Goal: Book appointment/travel/reservation

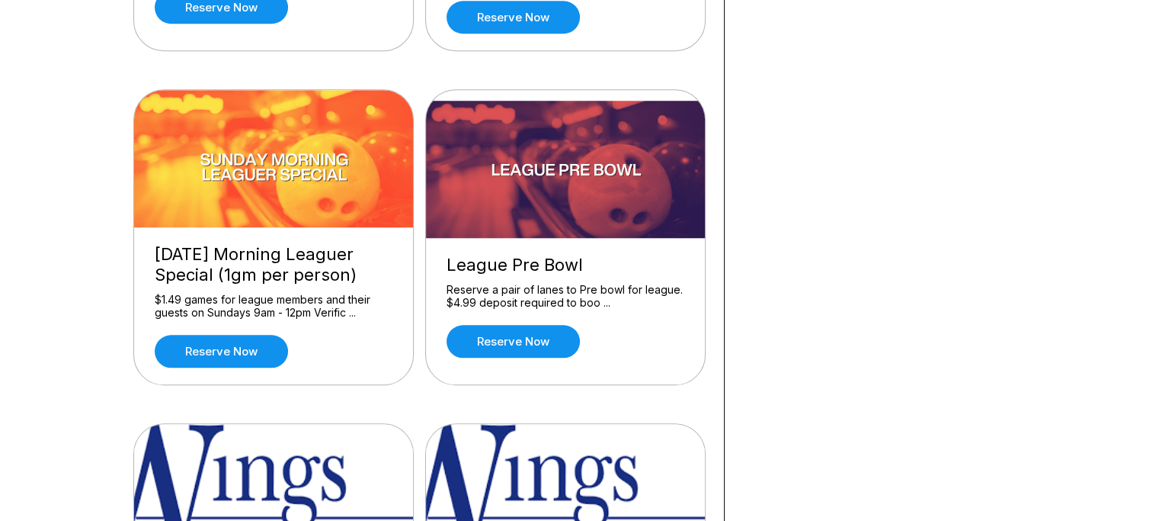
scroll to position [1448, 0]
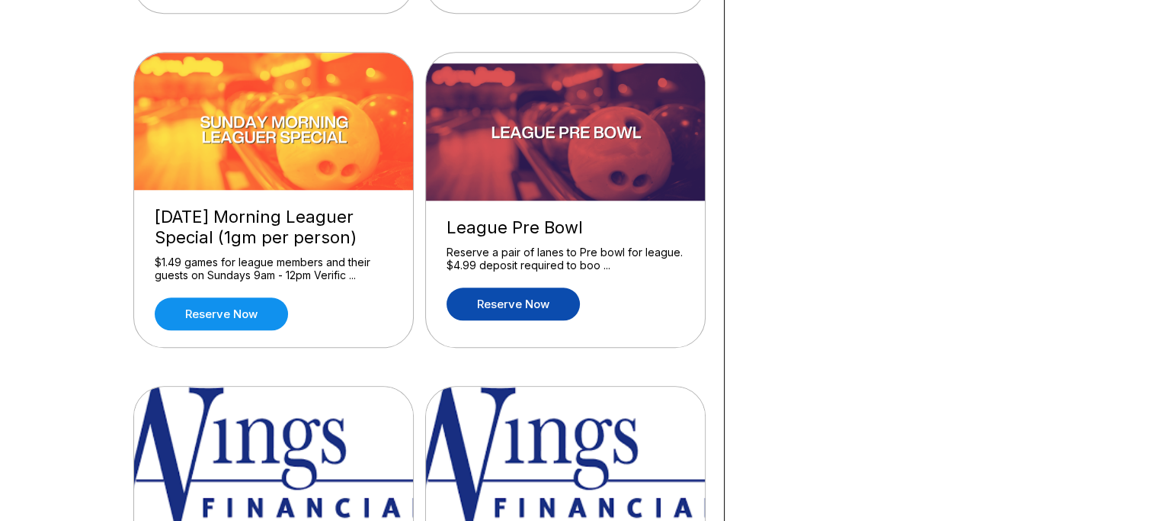
click at [509, 294] on link "Reserve now" at bounding box center [513, 303] width 133 height 33
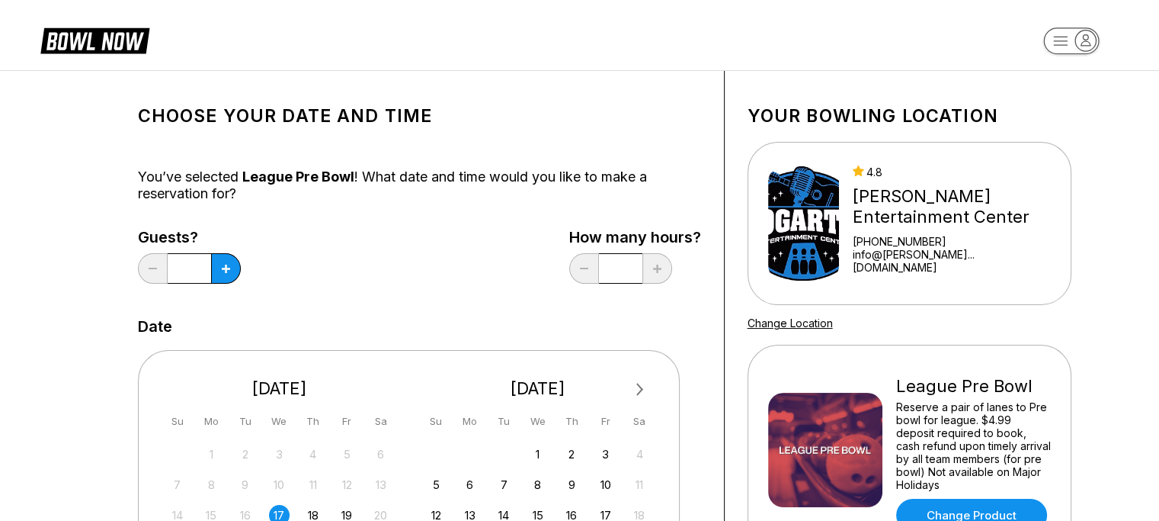
scroll to position [76, 0]
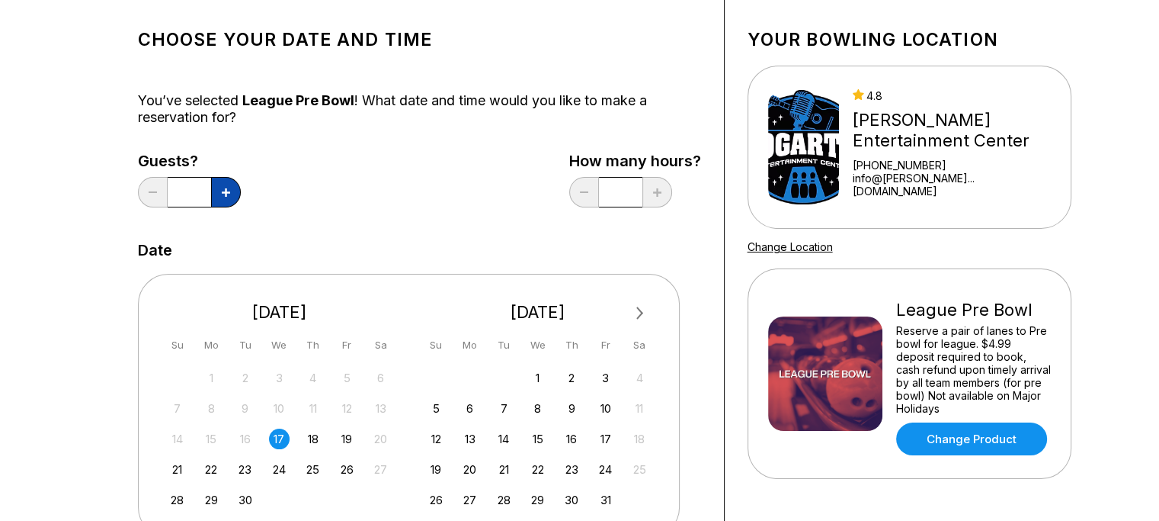
click at [225, 189] on icon at bounding box center [226, 192] width 8 height 8
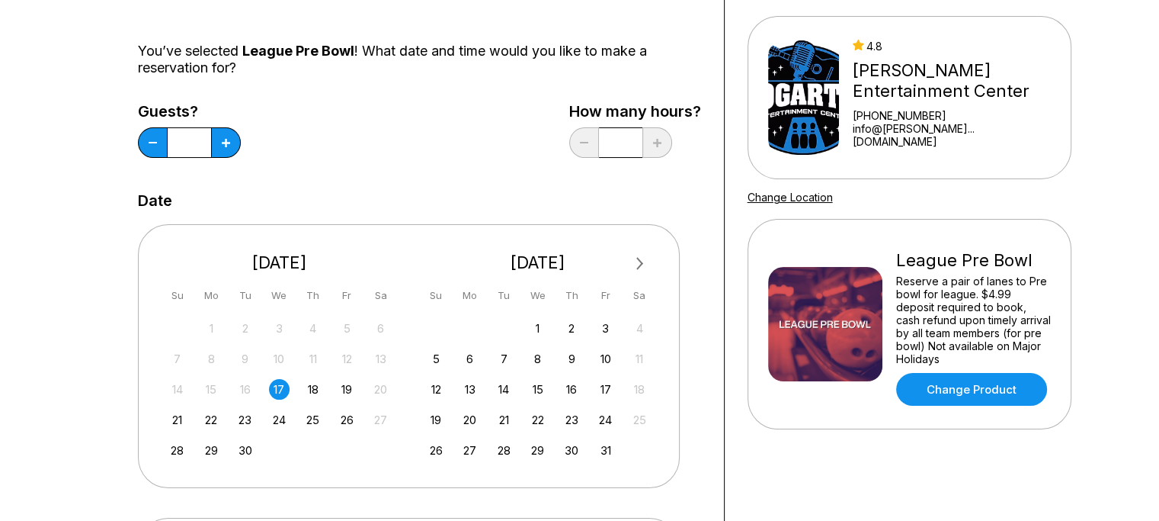
scroll to position [152, 0]
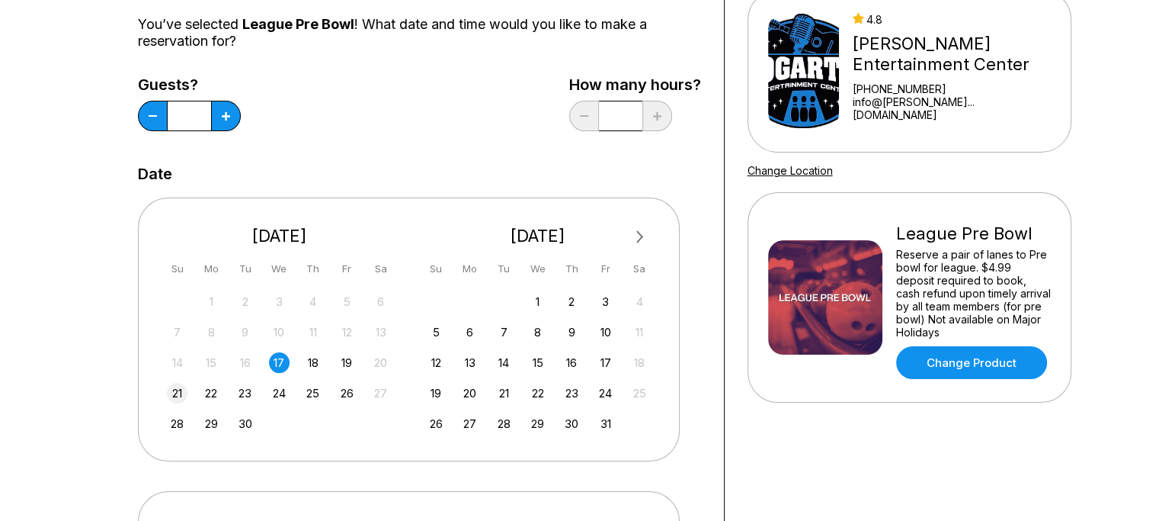
click at [178, 392] on div "21" at bounding box center [177, 393] width 21 height 21
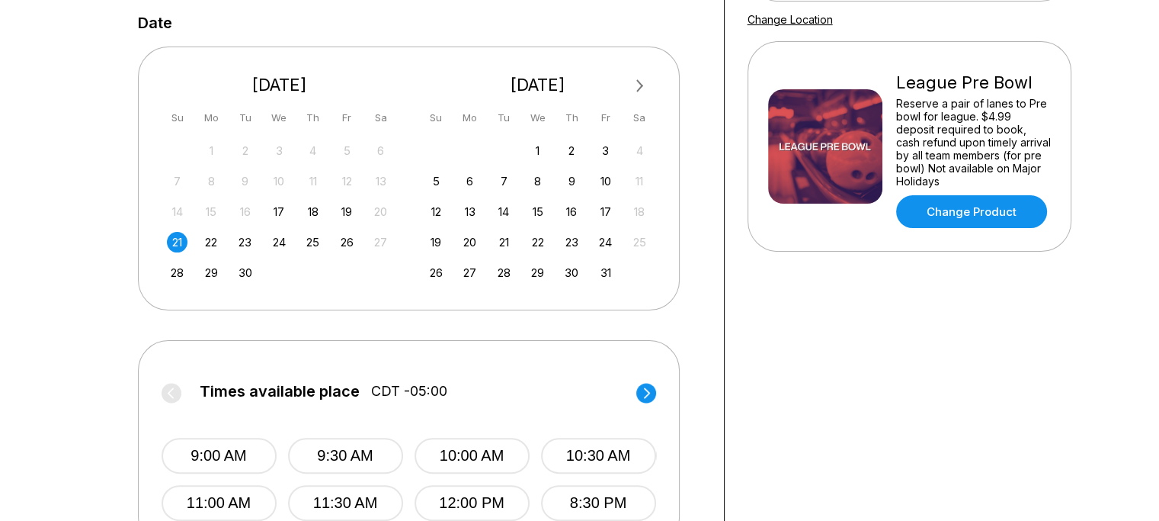
scroll to position [229, 0]
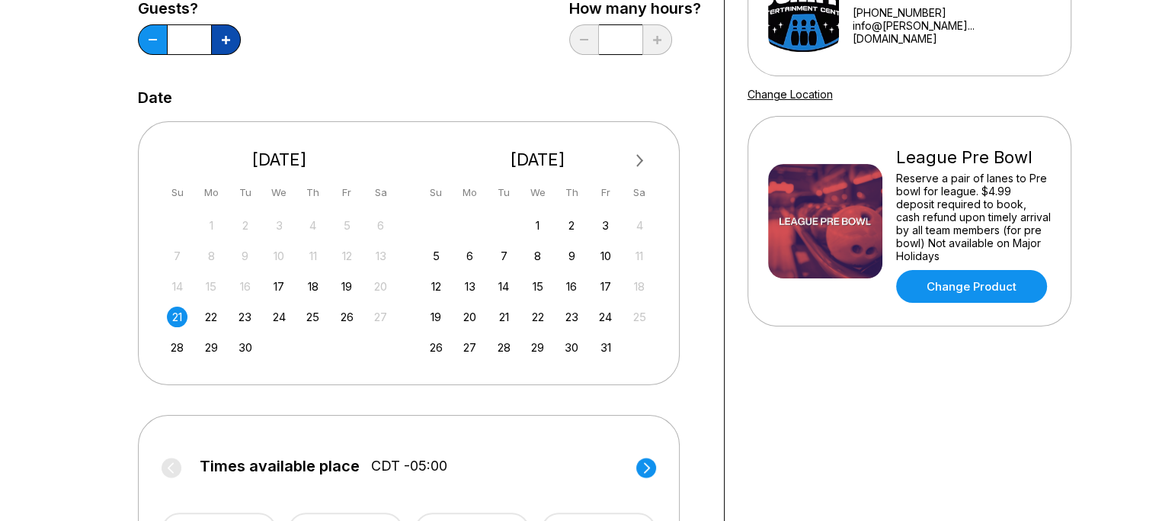
click at [226, 40] on icon at bounding box center [226, 40] width 8 height 8
type input "*"
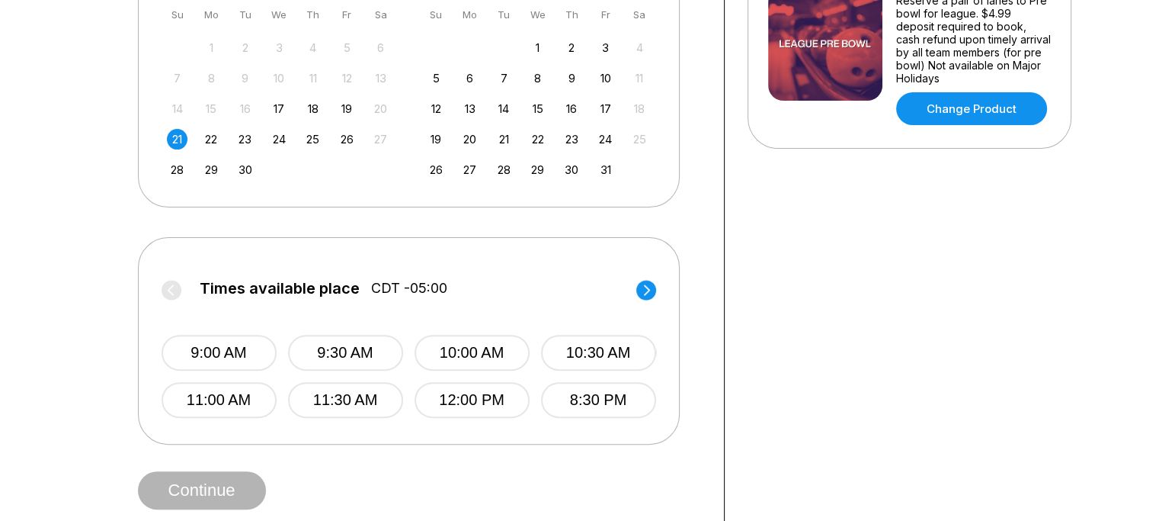
scroll to position [381, 0]
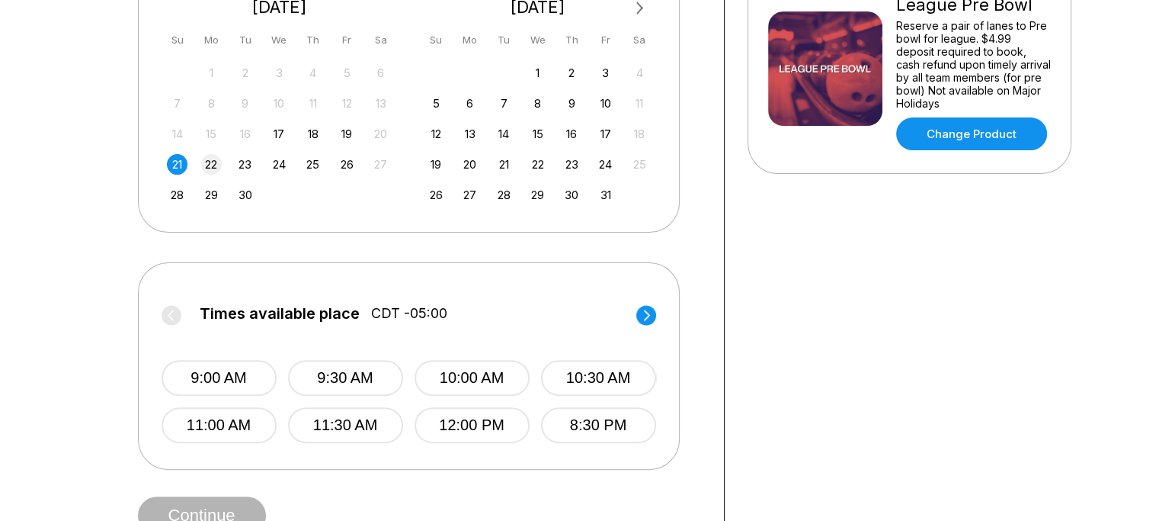
click at [210, 163] on div "22" at bounding box center [211, 164] width 21 height 21
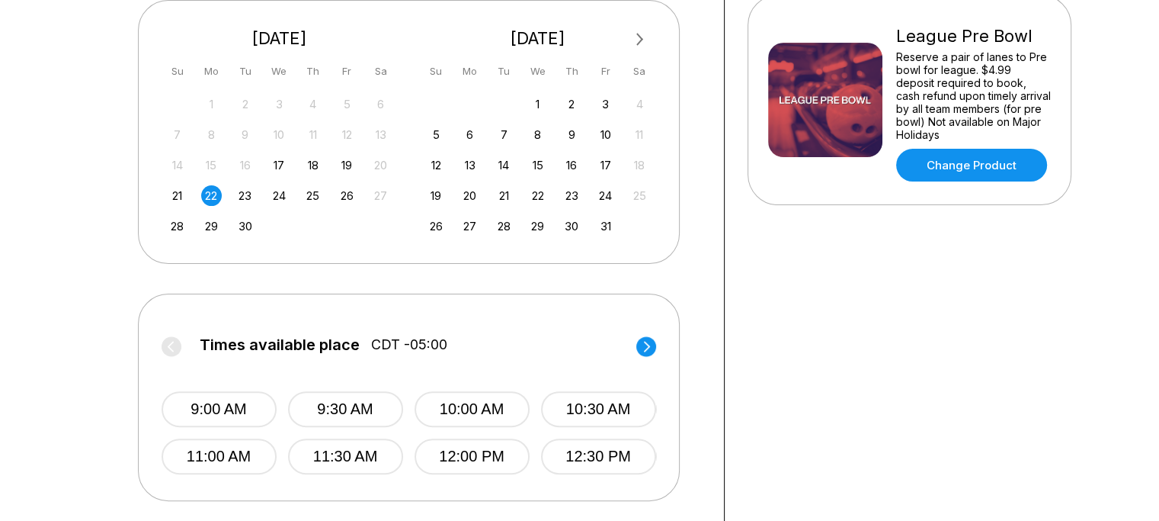
scroll to position [305, 0]
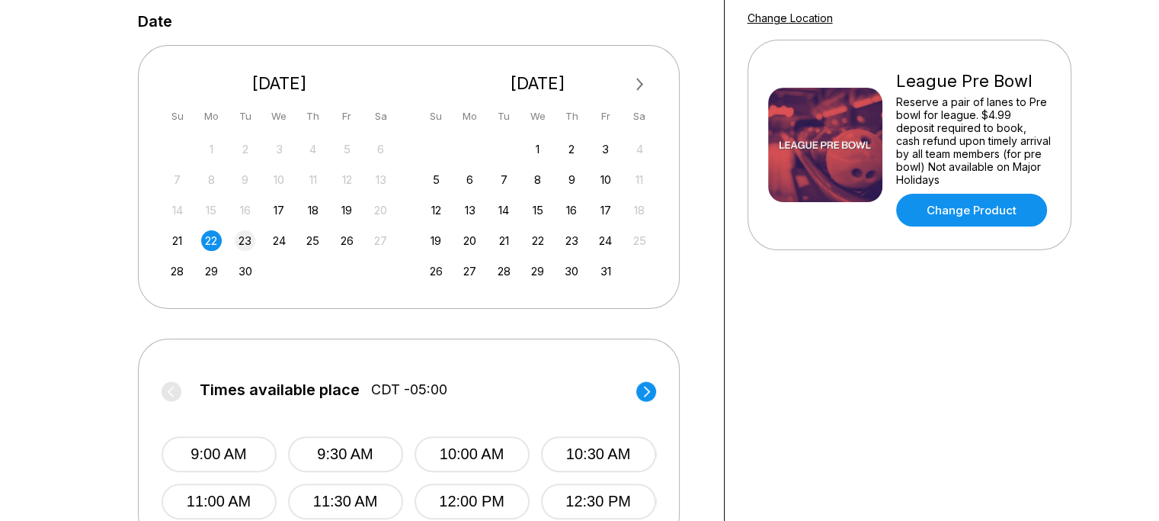
click at [246, 240] on div "23" at bounding box center [245, 240] width 21 height 21
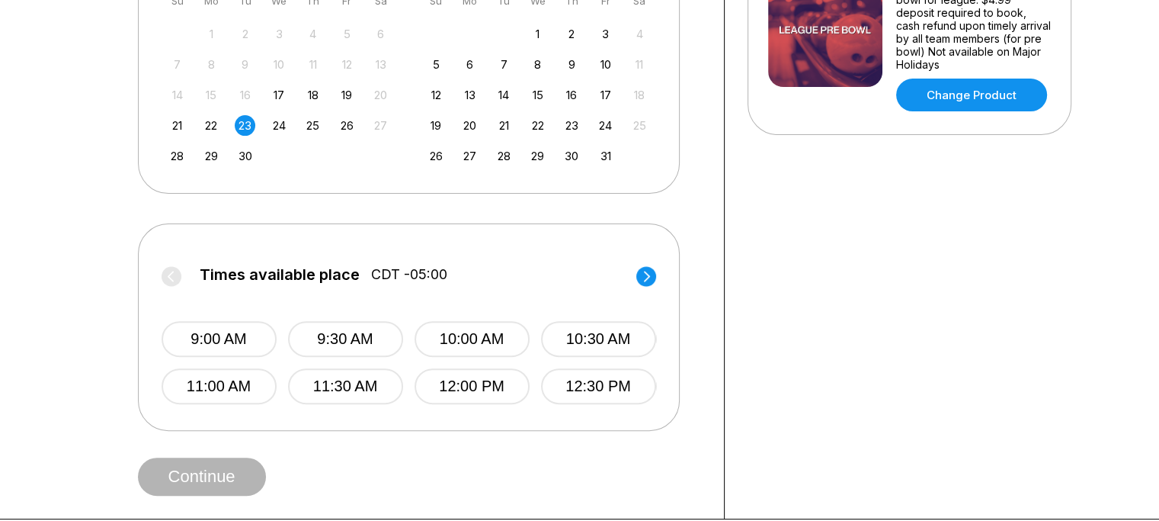
scroll to position [457, 0]
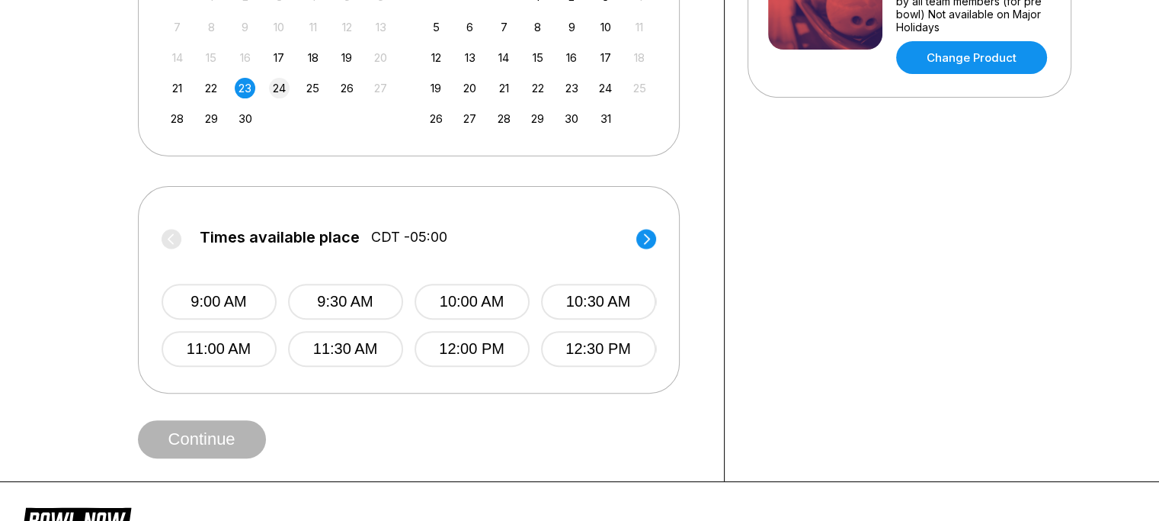
click at [280, 88] on div "24" at bounding box center [279, 88] width 21 height 21
click at [311, 90] on div "25" at bounding box center [313, 88] width 21 height 21
click at [348, 88] on div "26" at bounding box center [347, 88] width 21 height 21
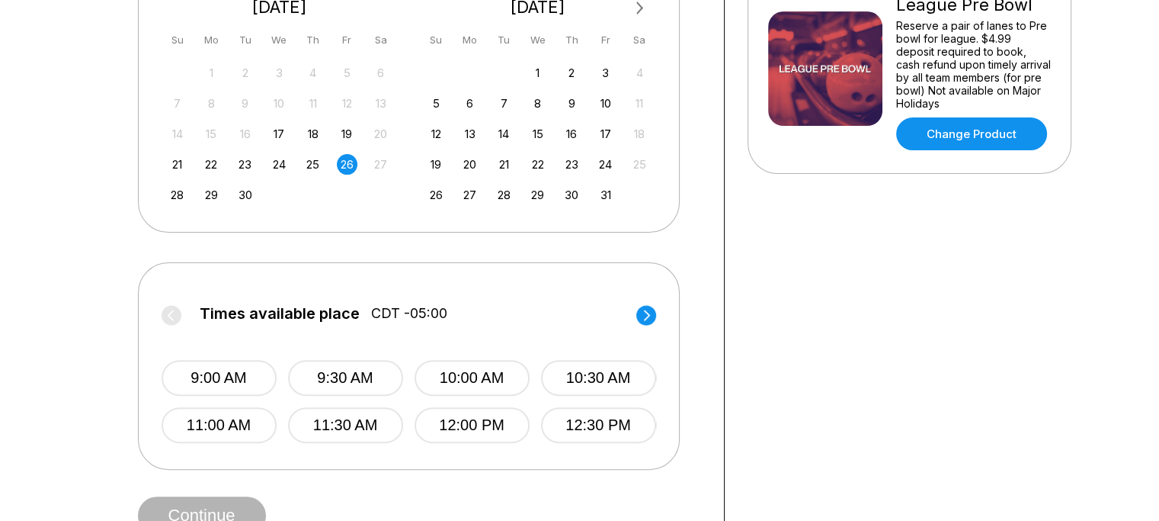
scroll to position [0, 0]
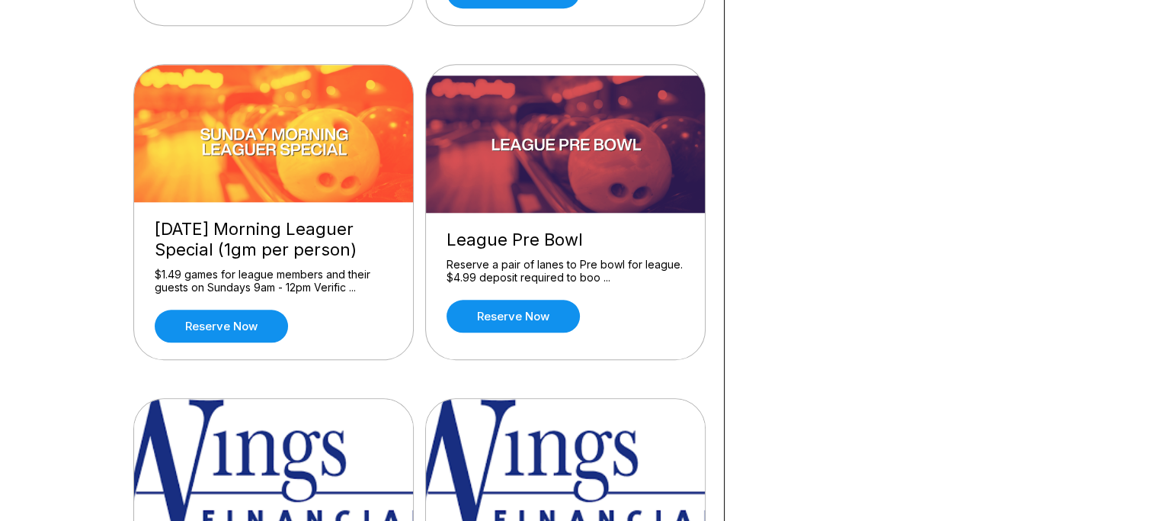
scroll to position [1409, 0]
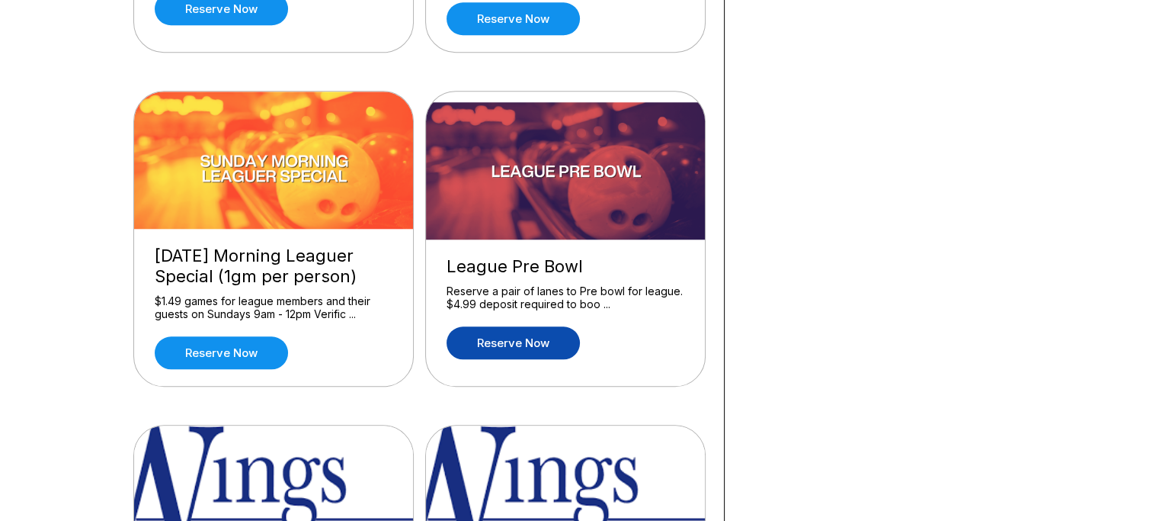
click at [511, 335] on link "Reserve now" at bounding box center [513, 342] width 133 height 33
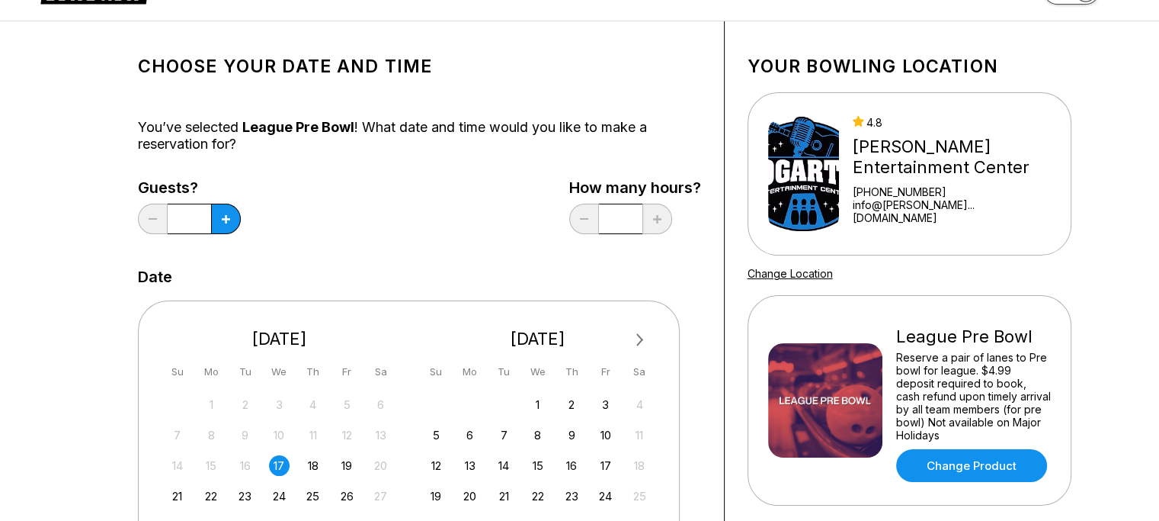
scroll to position [76, 0]
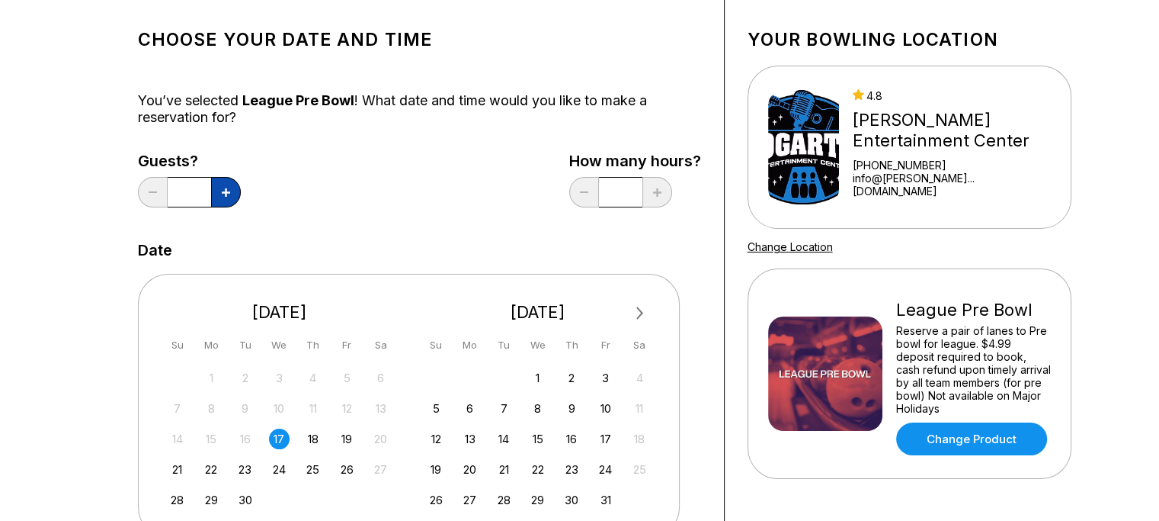
click at [231, 193] on button at bounding box center [226, 192] width 30 height 30
type input "*"
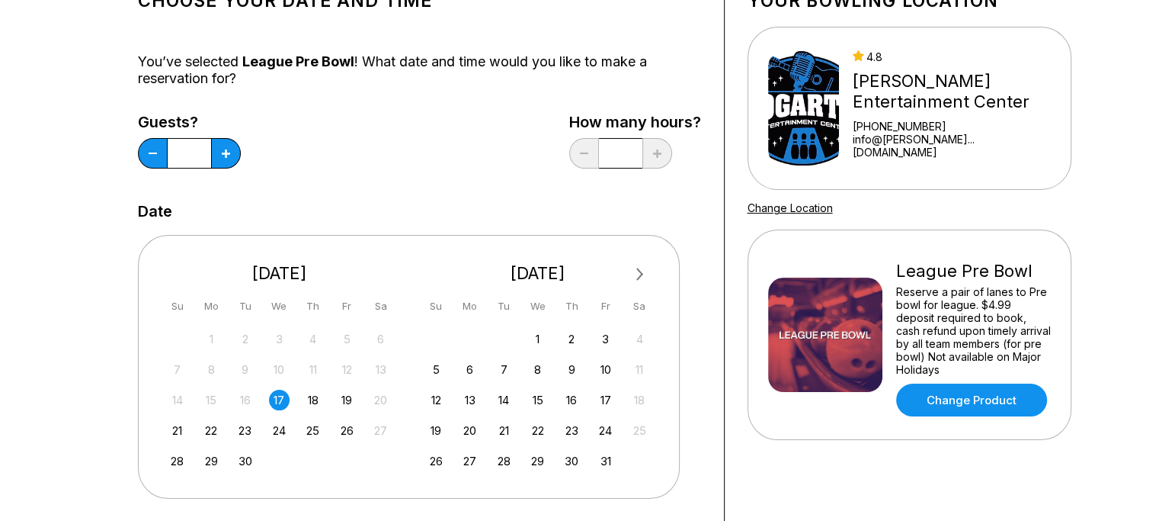
scroll to position [152, 0]
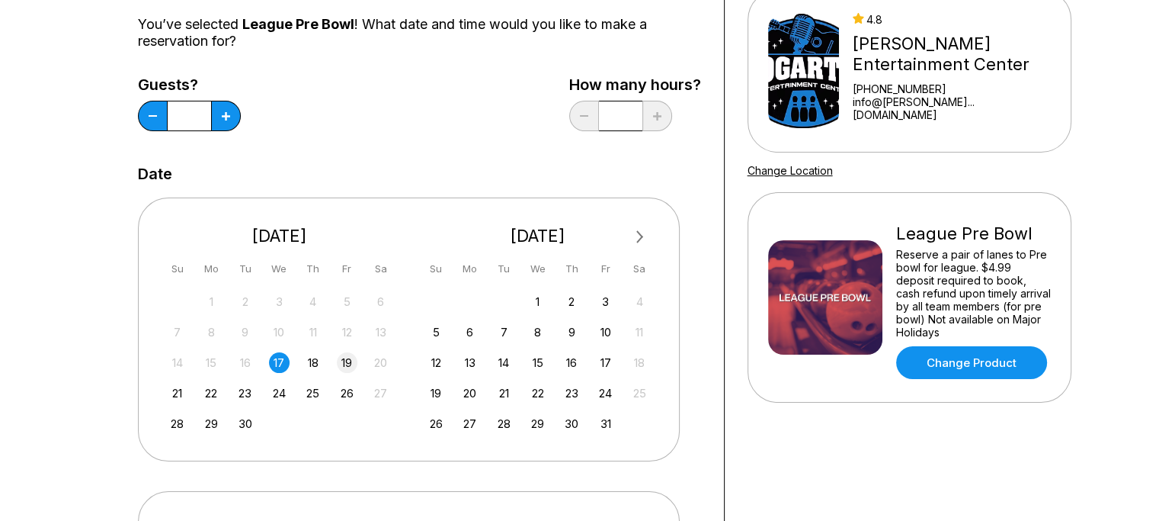
click at [345, 361] on div "19" at bounding box center [347, 362] width 21 height 21
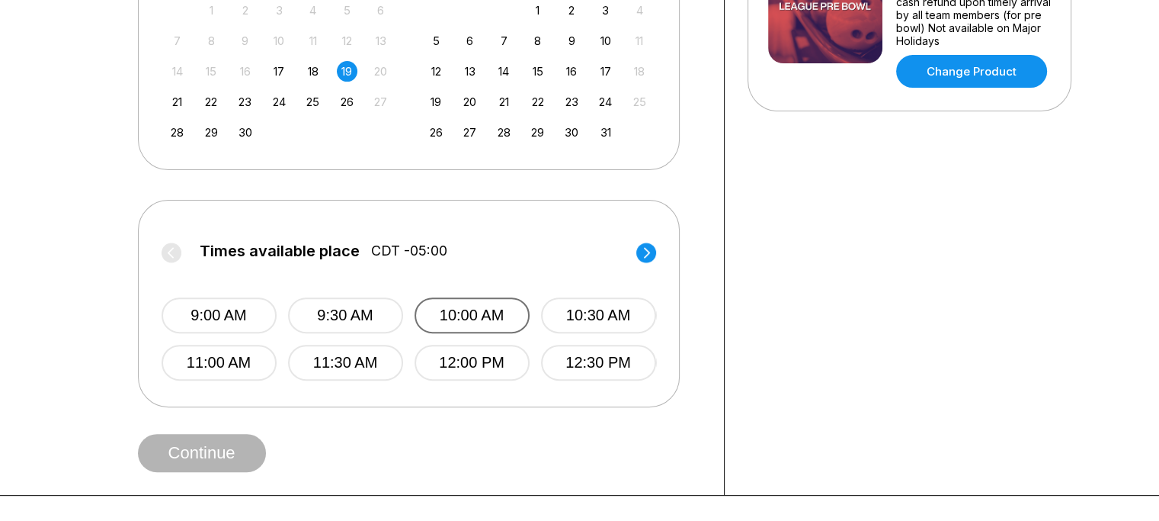
scroll to position [457, 0]
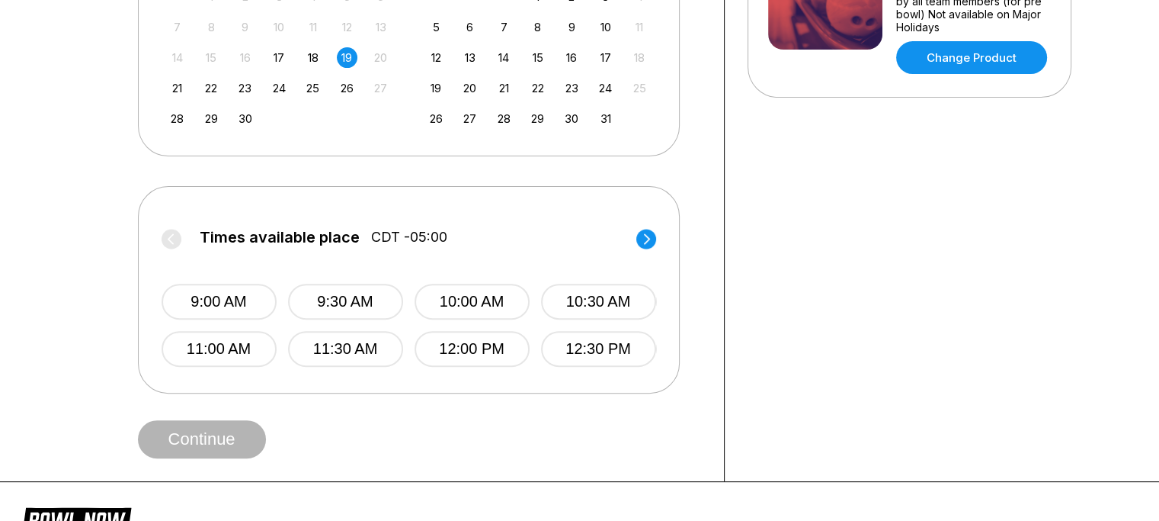
click at [646, 239] on circle at bounding box center [646, 239] width 20 height 20
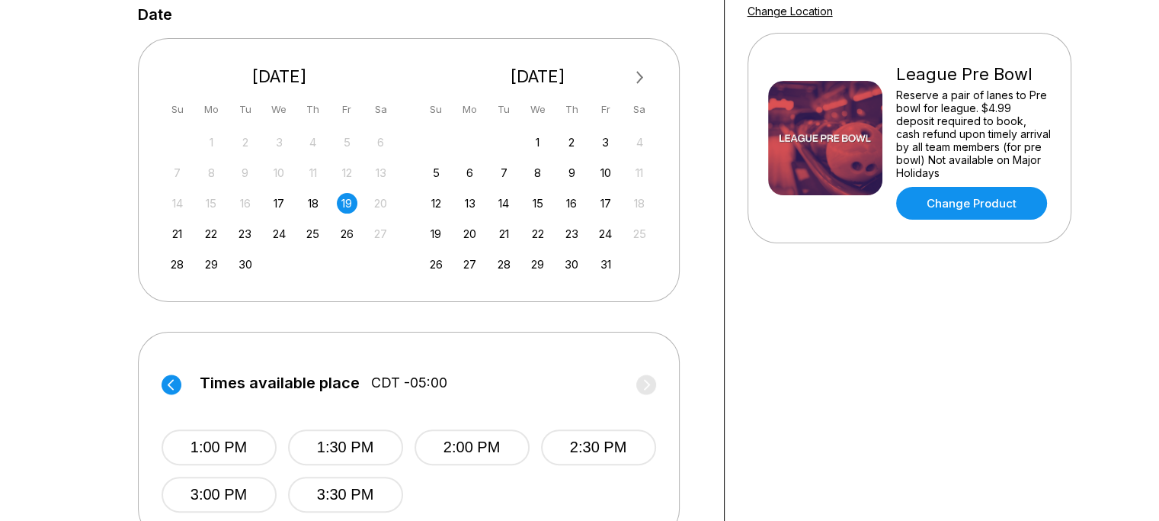
scroll to position [305, 0]
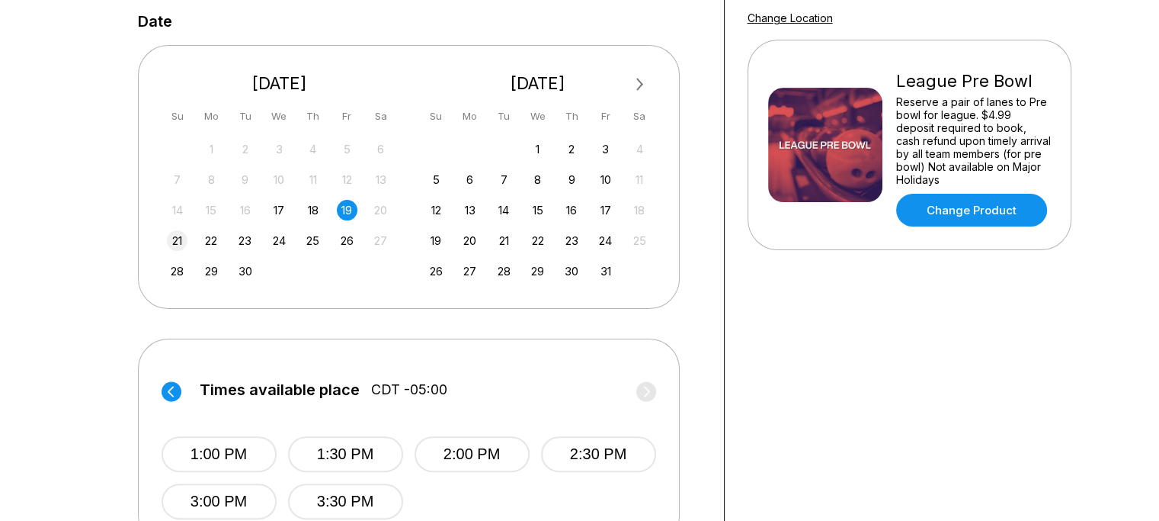
click at [174, 242] on div "21" at bounding box center [177, 240] width 21 height 21
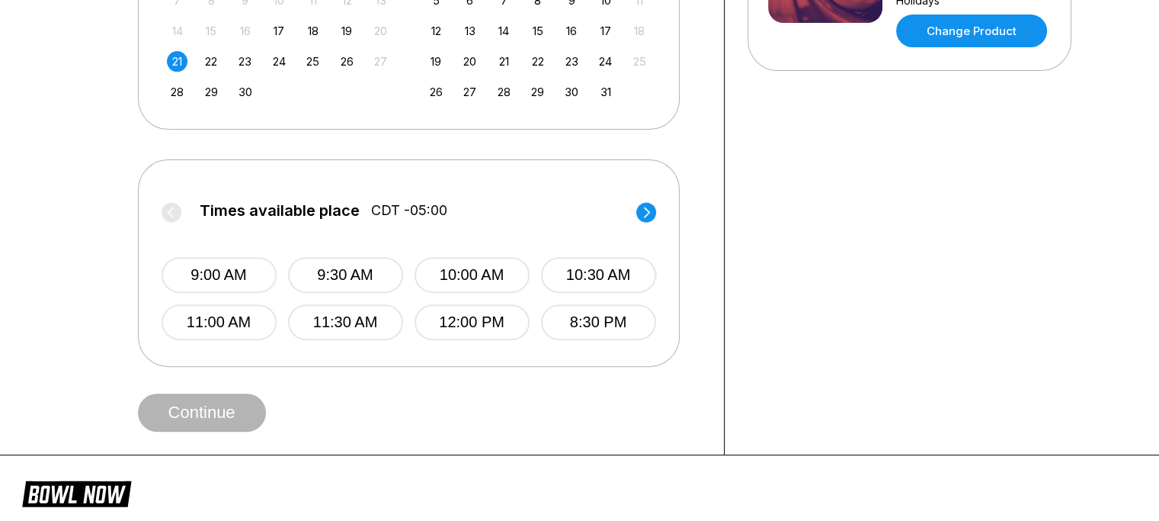
scroll to position [533, 0]
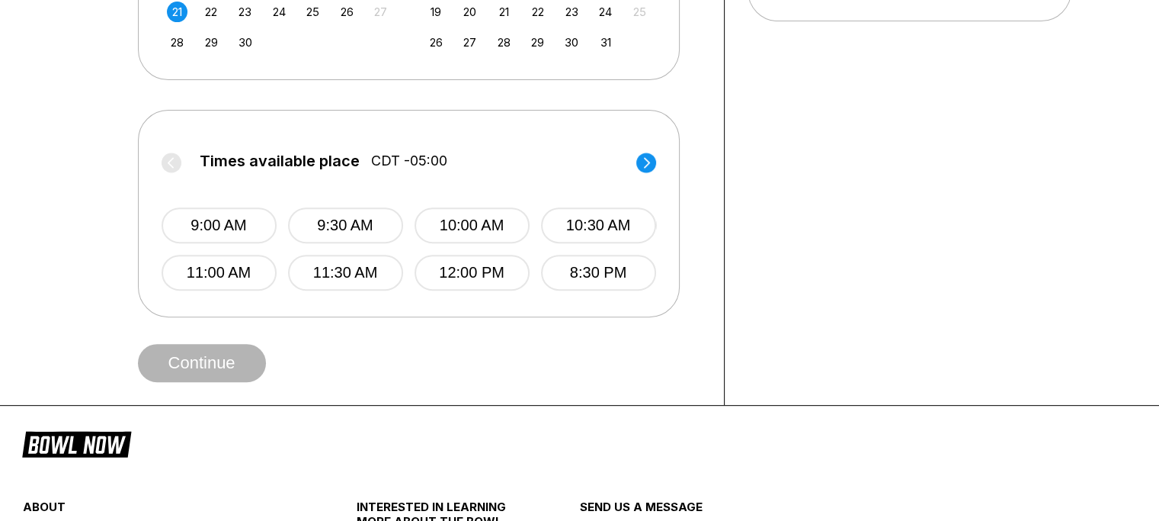
click at [643, 161] on circle at bounding box center [646, 162] width 20 height 20
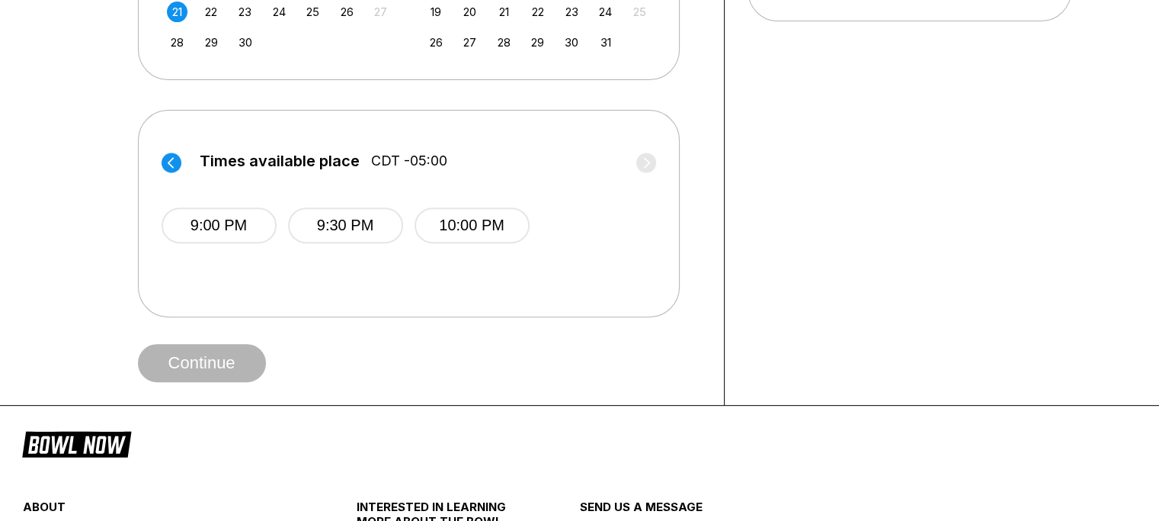
click at [172, 164] on circle at bounding box center [172, 162] width 20 height 20
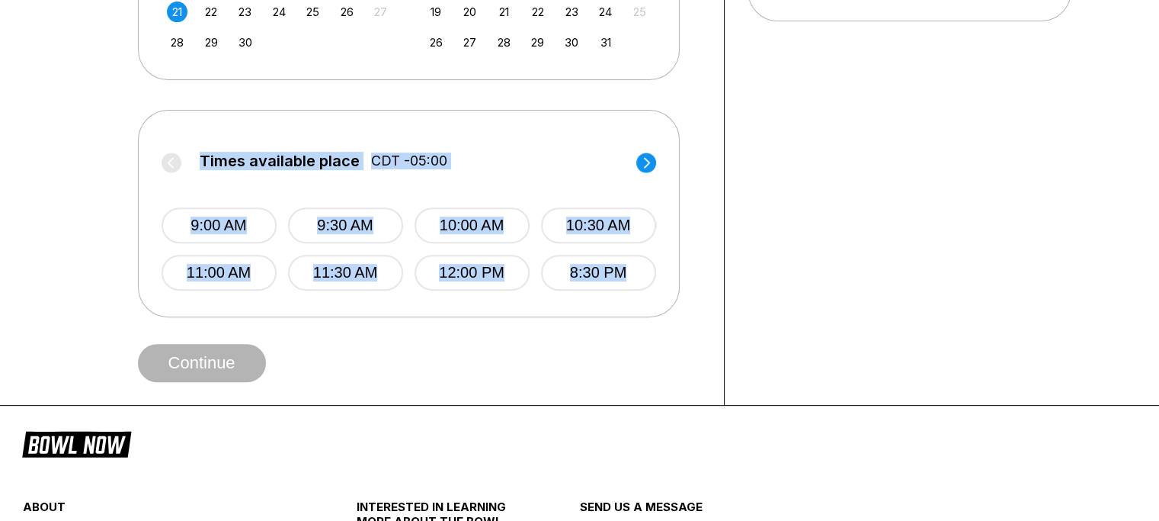
drag, startPoint x: 149, startPoint y: 139, endPoint x: 668, endPoint y: 321, distance: 550.5
copy div "Times available place CDT -05:00 9:00 AM 9:30 AM 10:00 AM 10:30 AM 11:00 AM 11:…"
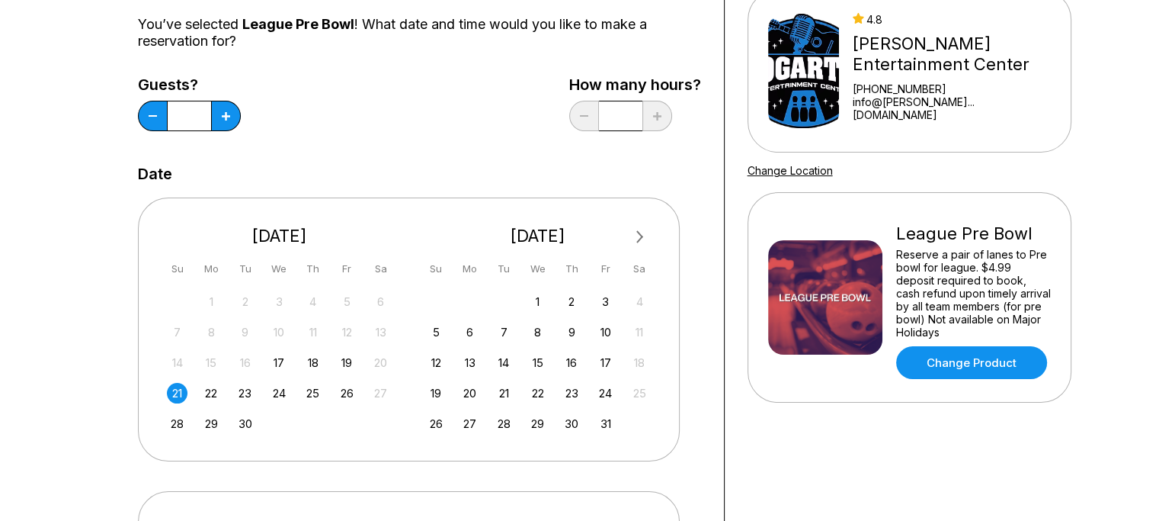
scroll to position [229, 0]
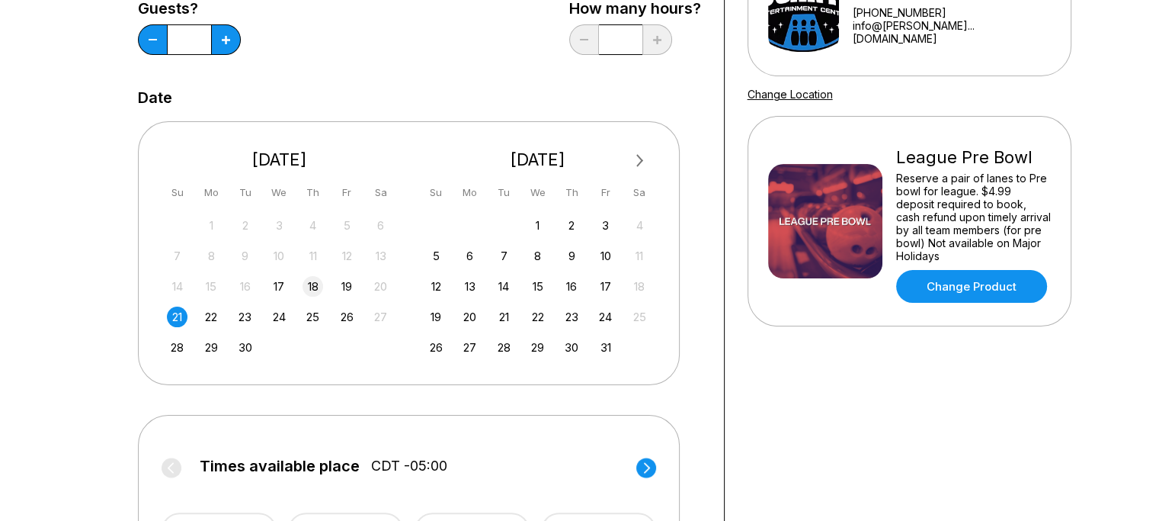
click at [314, 286] on div "18" at bounding box center [313, 286] width 21 height 21
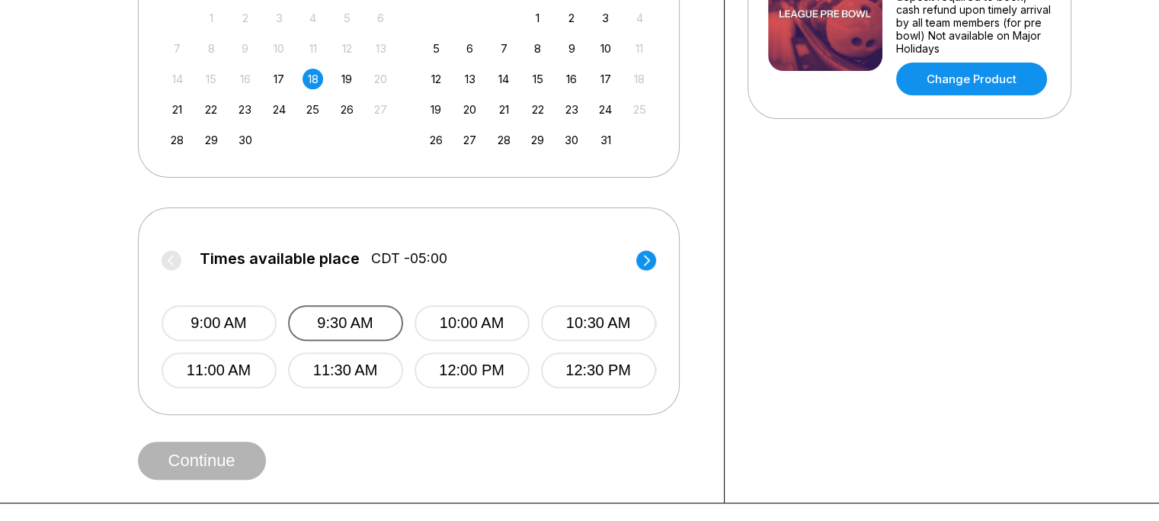
scroll to position [457, 0]
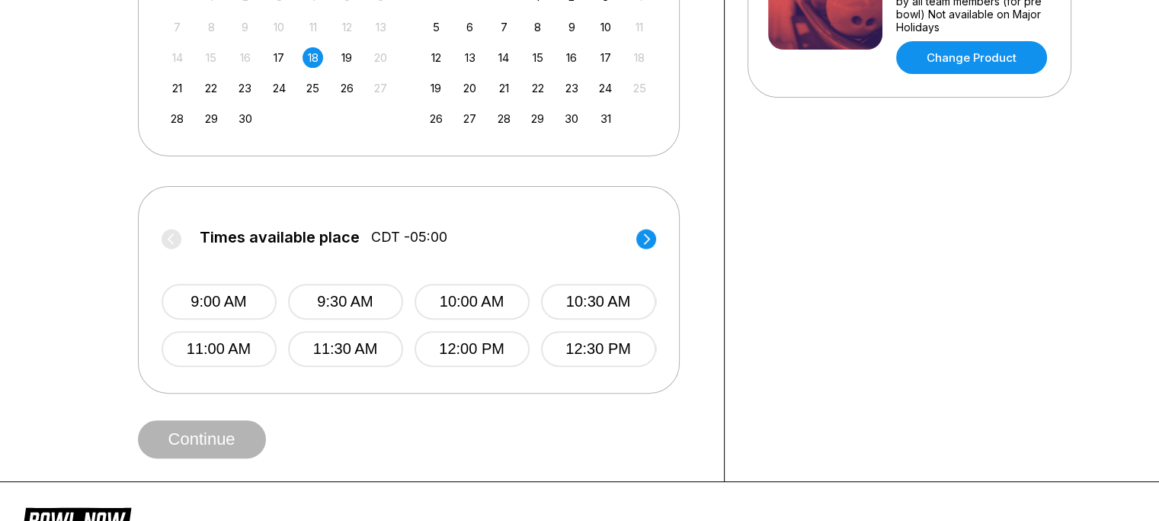
click at [642, 242] on circle at bounding box center [646, 239] width 20 height 20
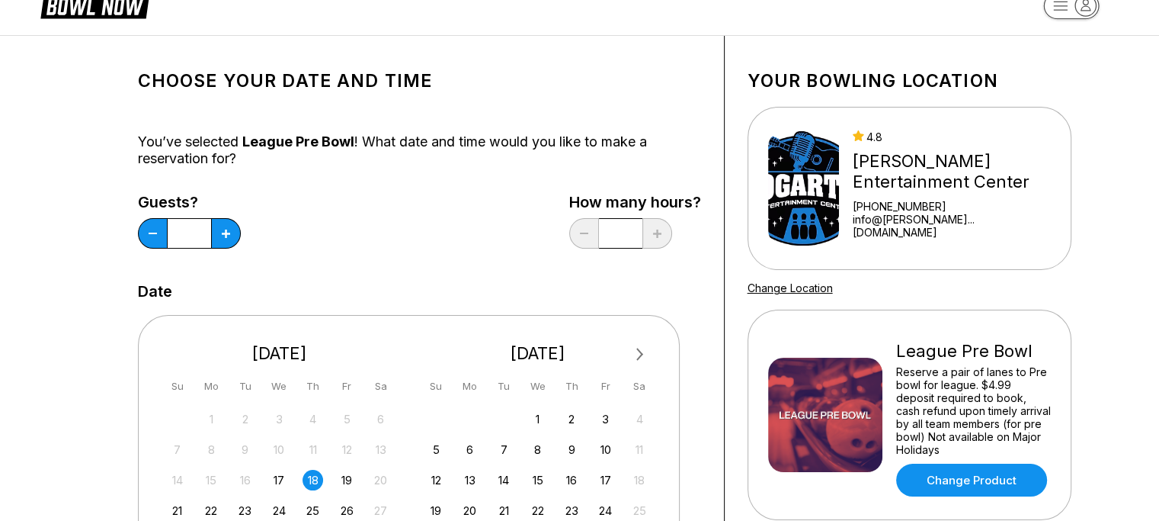
scroll to position [0, 0]
